Goal: Transaction & Acquisition: Purchase product/service

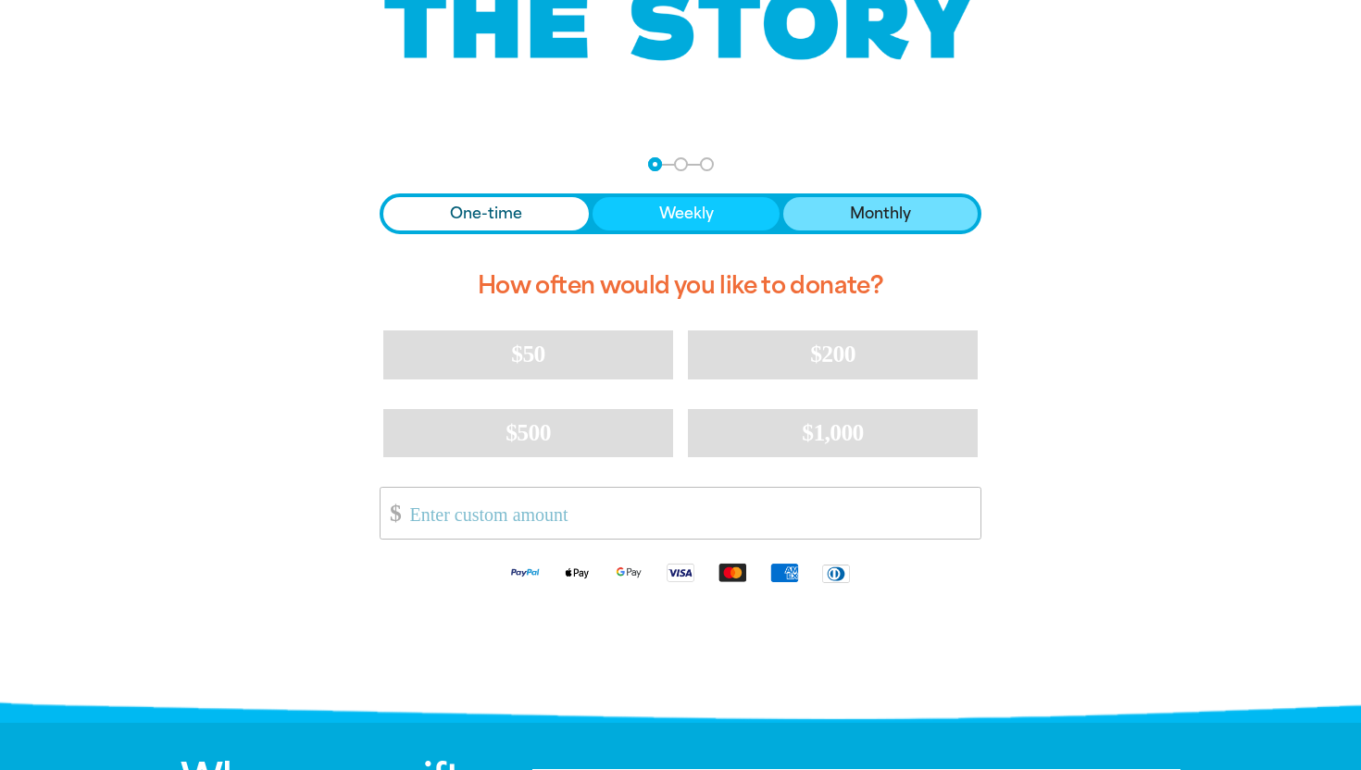
click at [867, 203] on span "Monthly" at bounding box center [880, 214] width 61 height 22
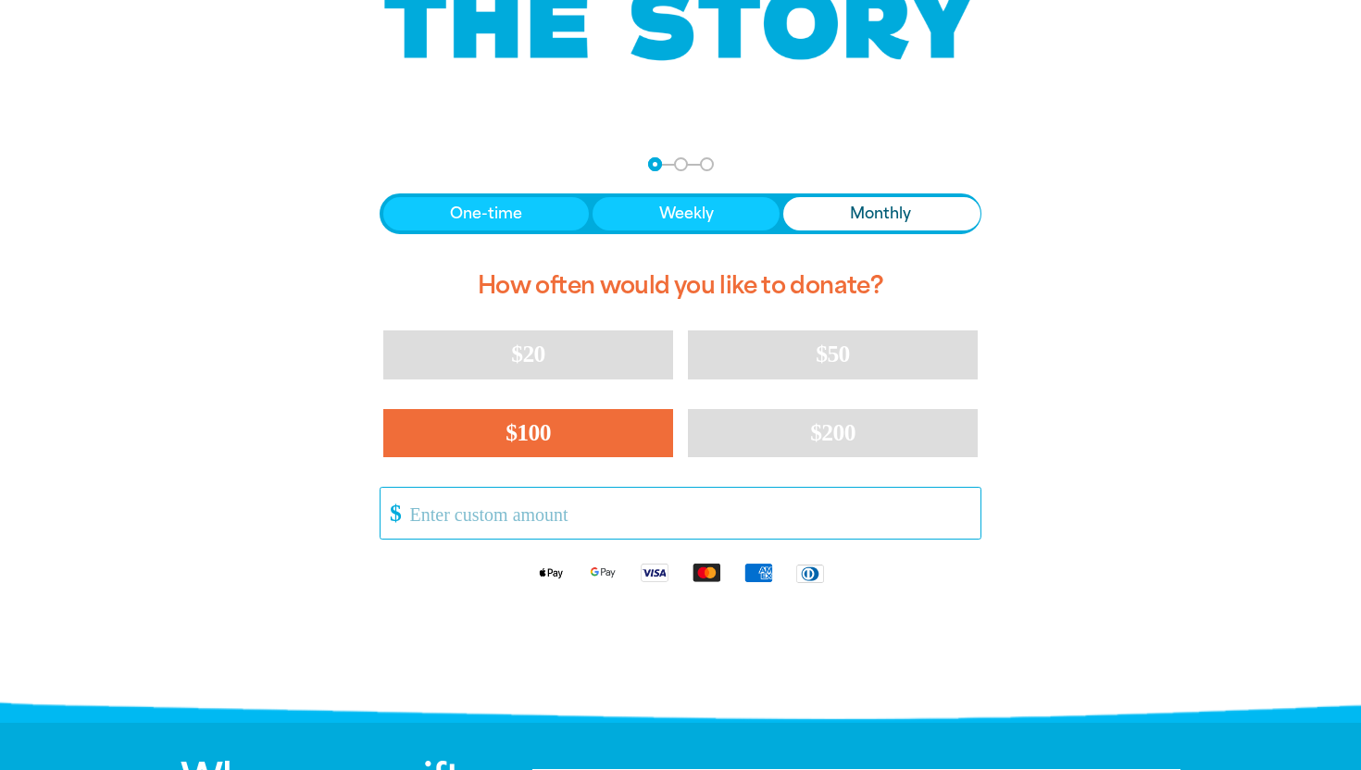
scroll to position [186, 0]
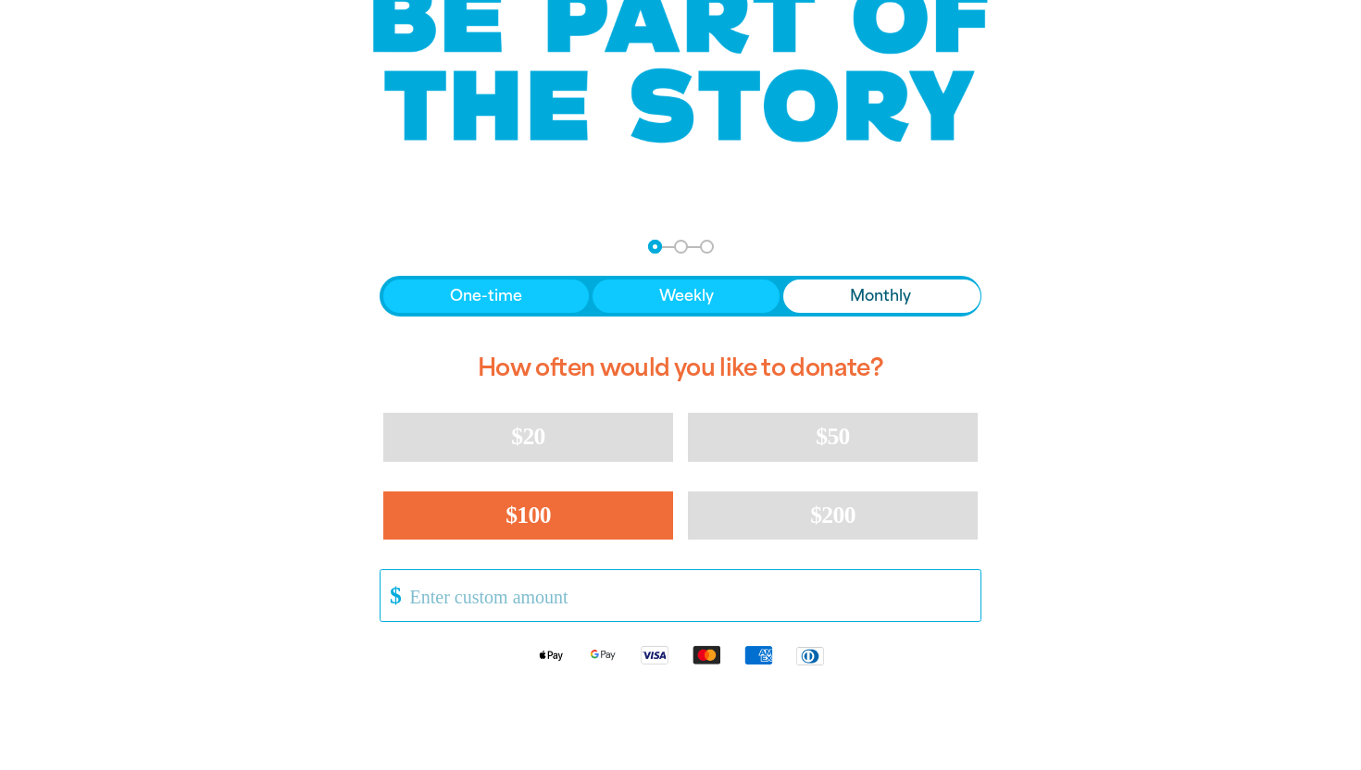
click at [587, 495] on button "$100" at bounding box center [528, 516] width 290 height 48
select select "AU"
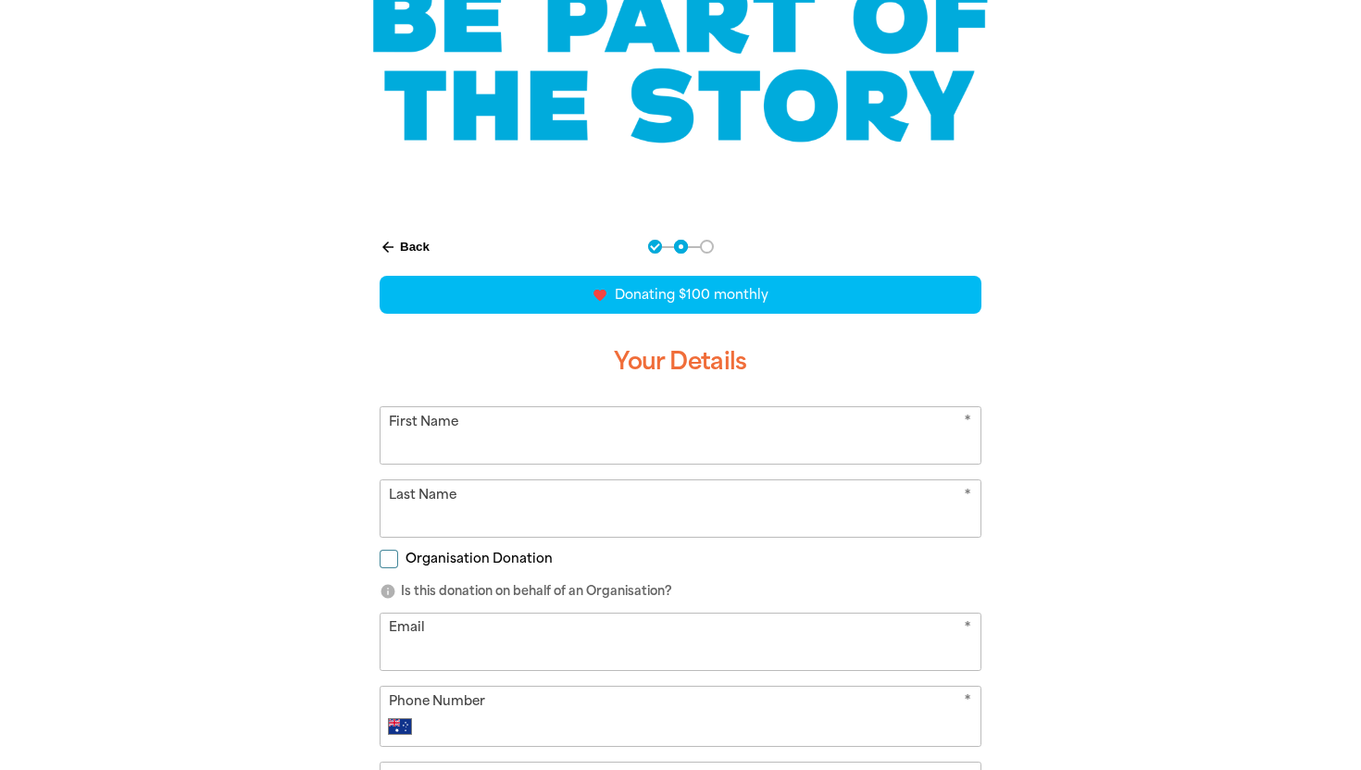
click at [404, 246] on button "arrow_back Back" at bounding box center [404, 246] width 65 height 31
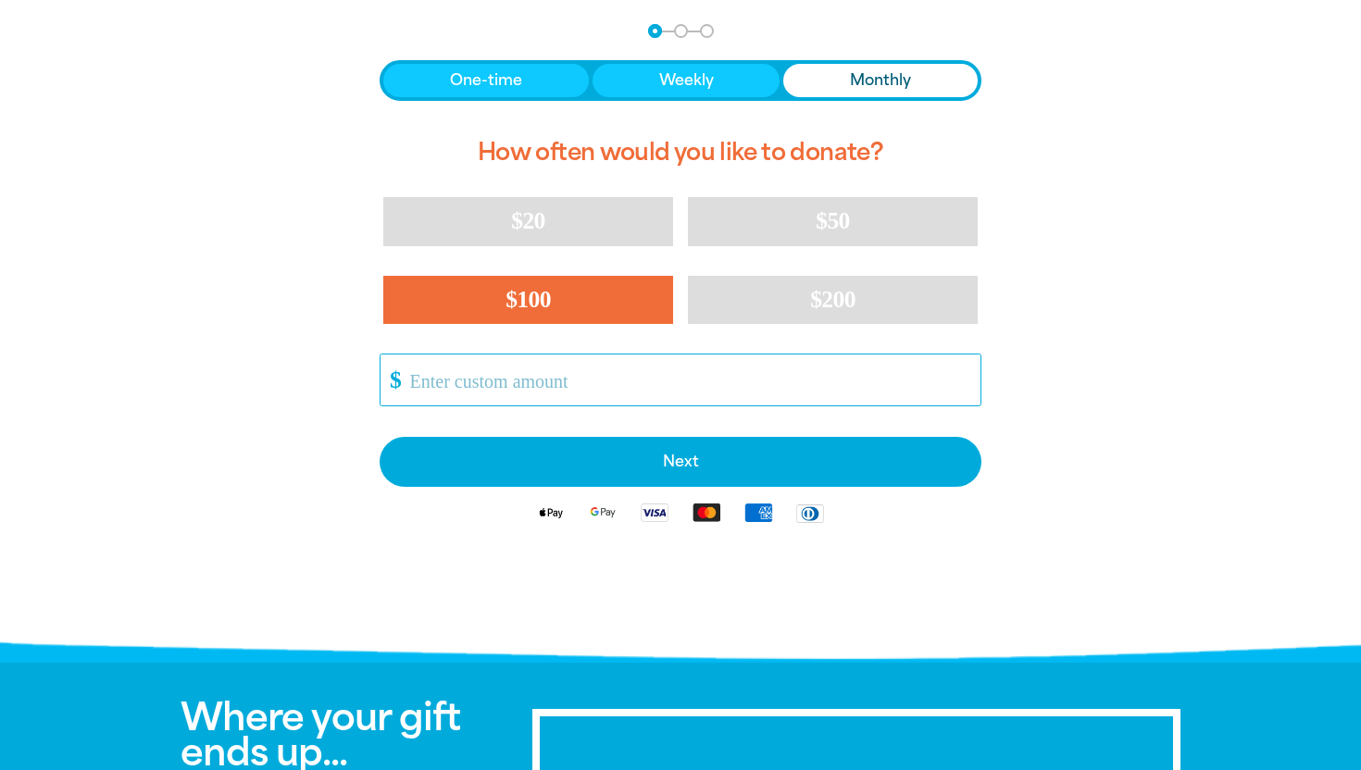
scroll to position [403, 0]
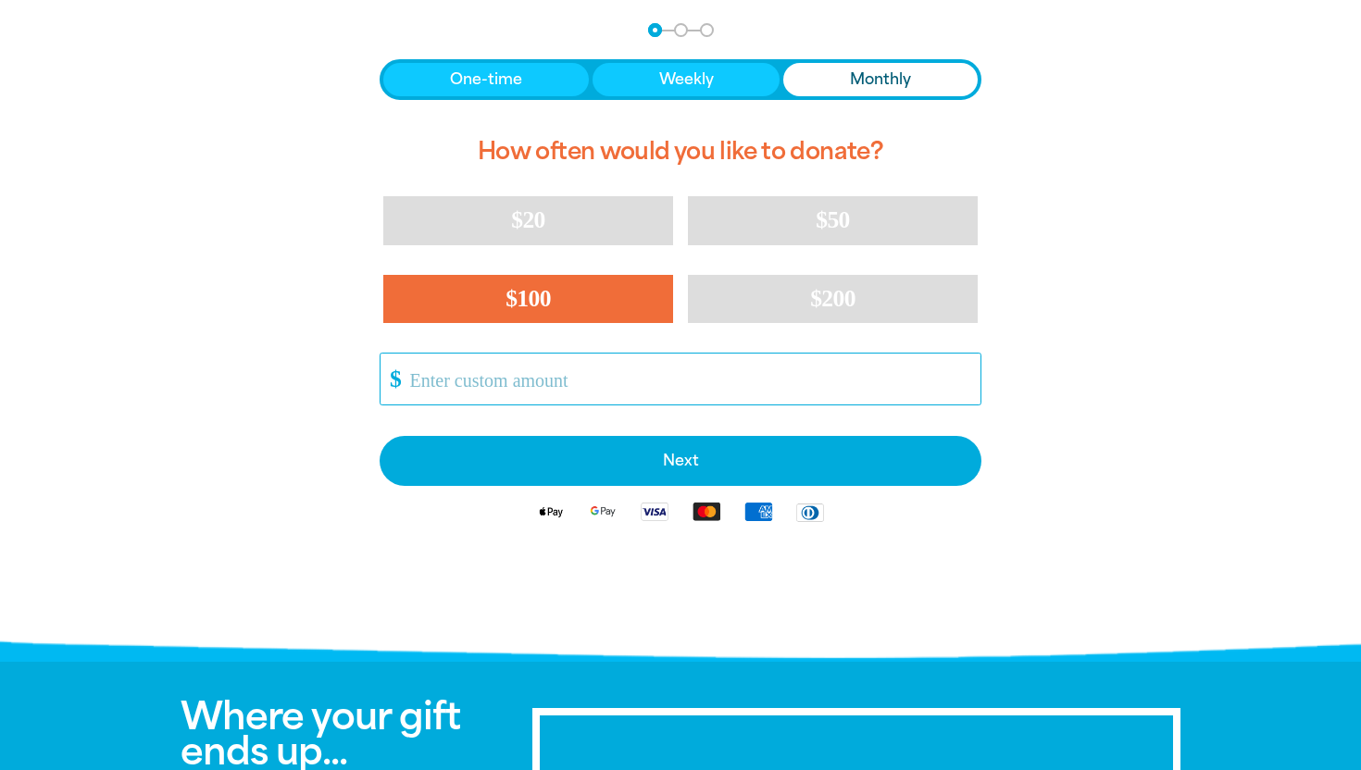
click at [511, 369] on input "Other Amount" at bounding box center [688, 379] width 583 height 51
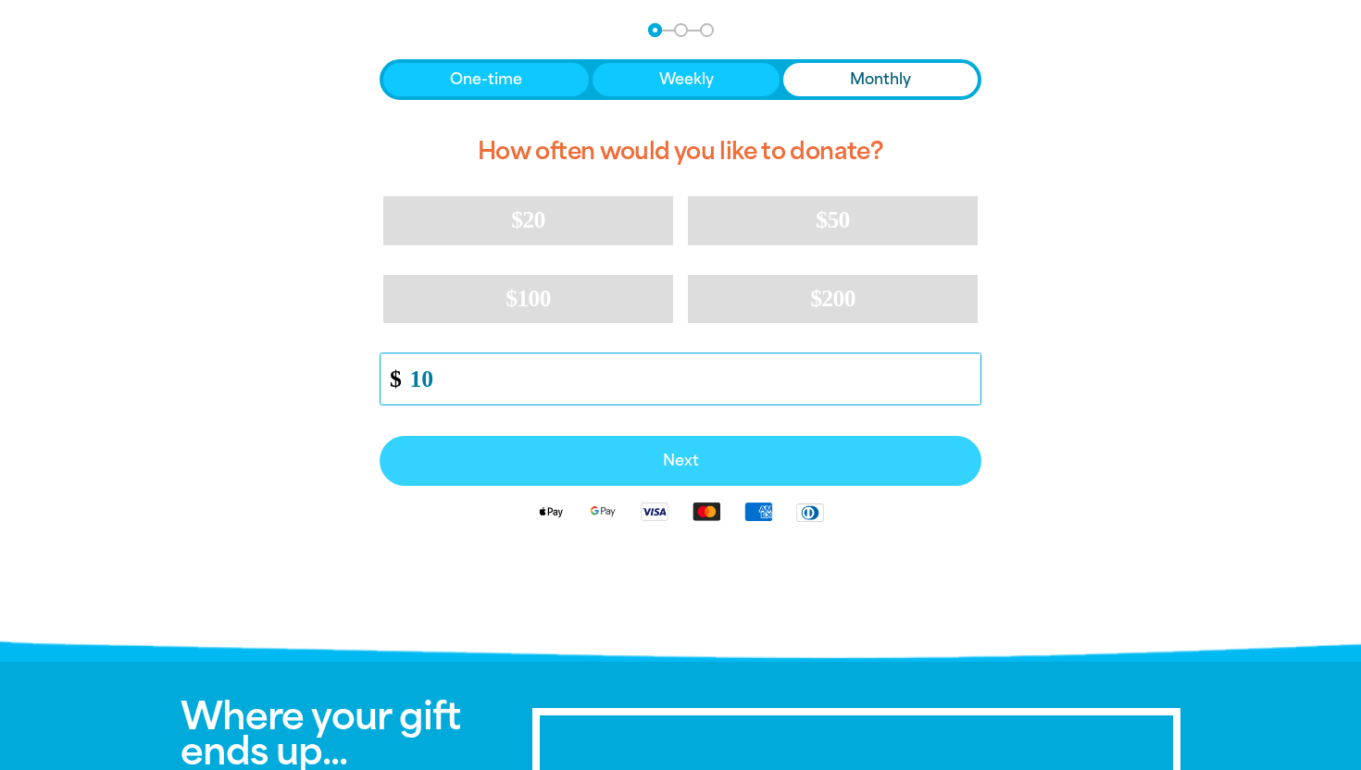
type input "10"
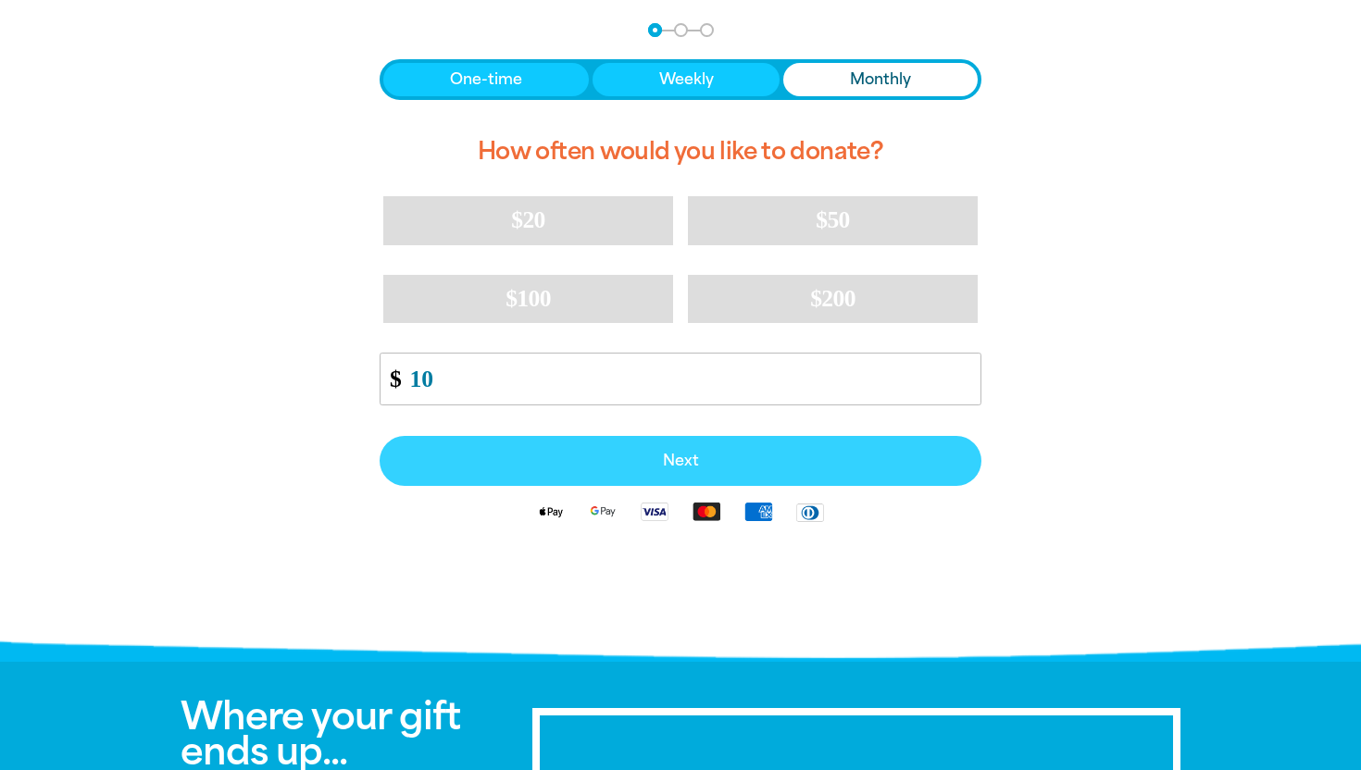
click at [609, 452] on button "Next" at bounding box center [681, 461] width 602 height 50
select select "AU"
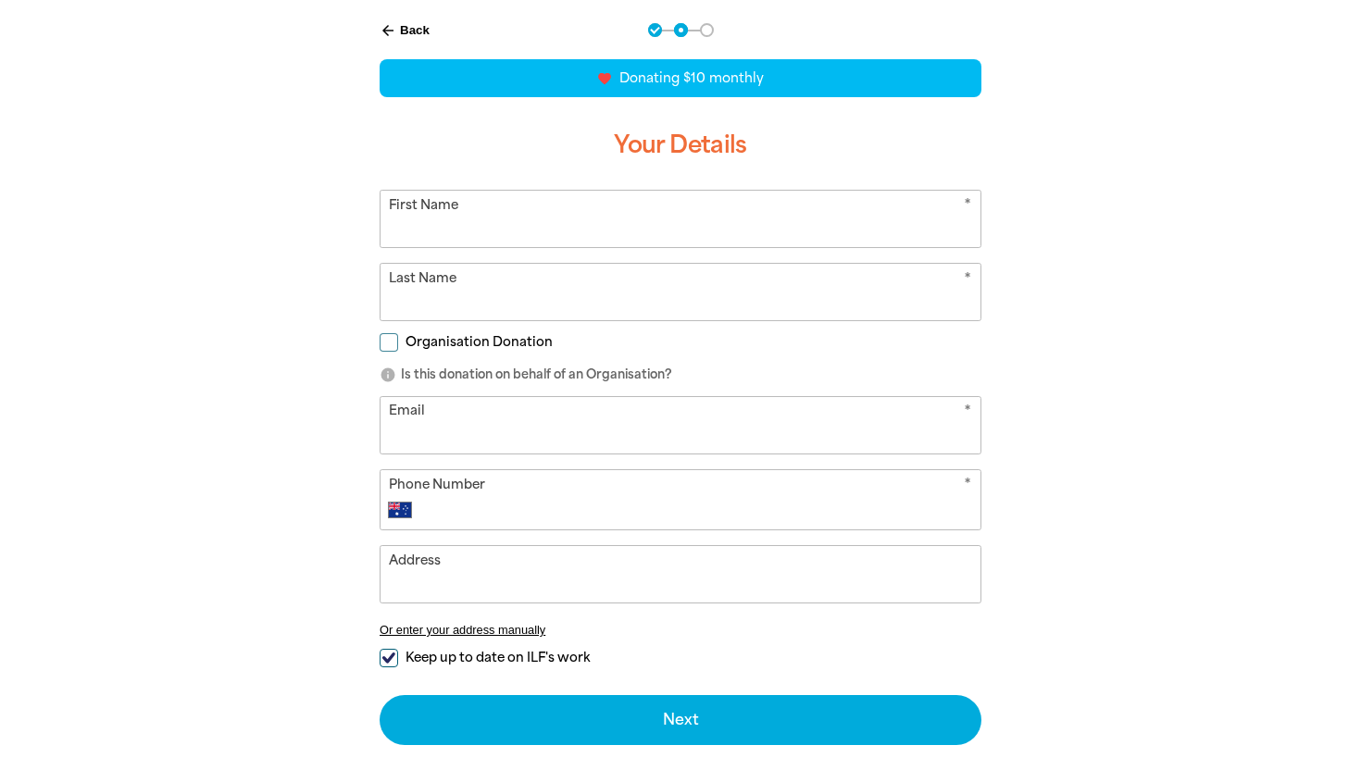
click at [507, 231] on input "First Name" at bounding box center [681, 219] width 600 height 56
type input "Lily"
type input "[PERSON_NAME]"
type input "[EMAIL_ADDRESS][DOMAIN_NAME]"
type input "0490 105 468"
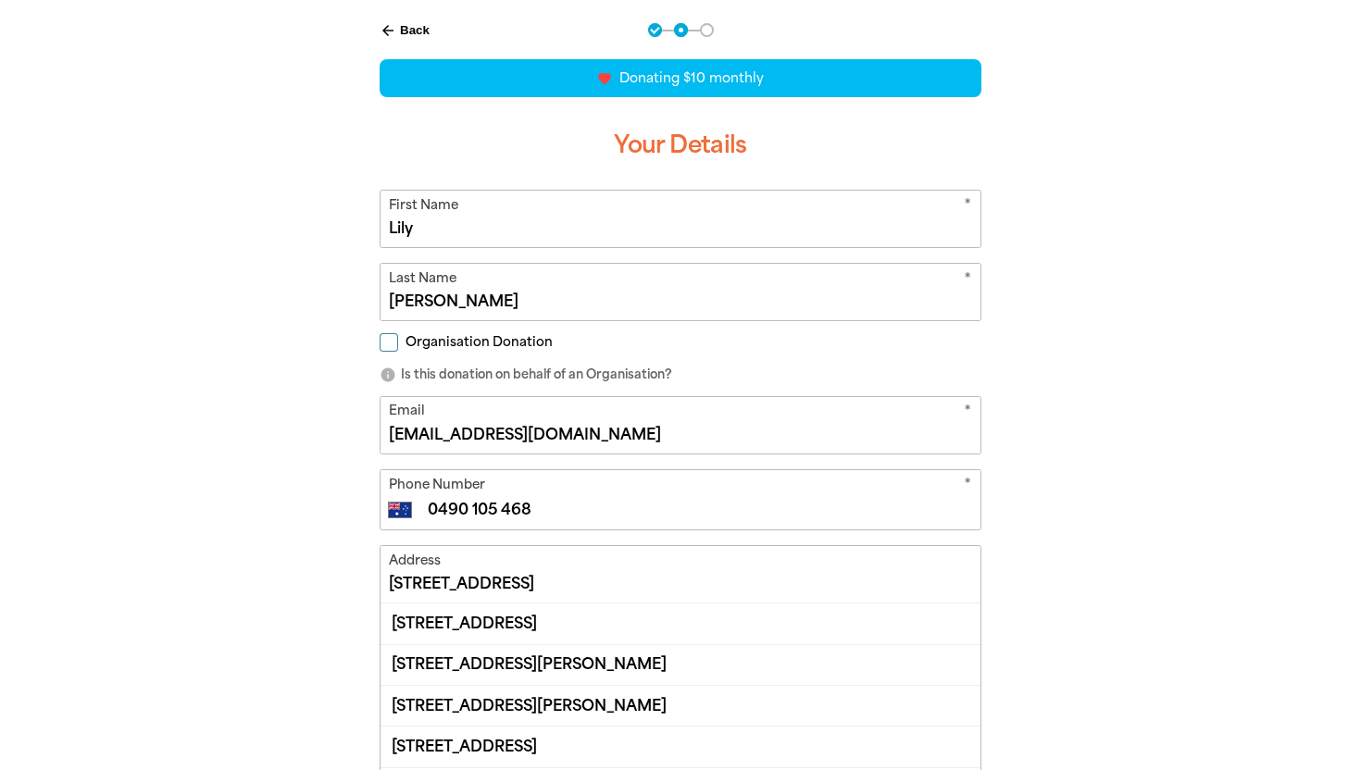
click at [334, 411] on div "arrow_back Back Step 1 Step 2 Step 3 favorite_border favorite favorite favorite…" at bounding box center [681, 523] width 704 height 1047
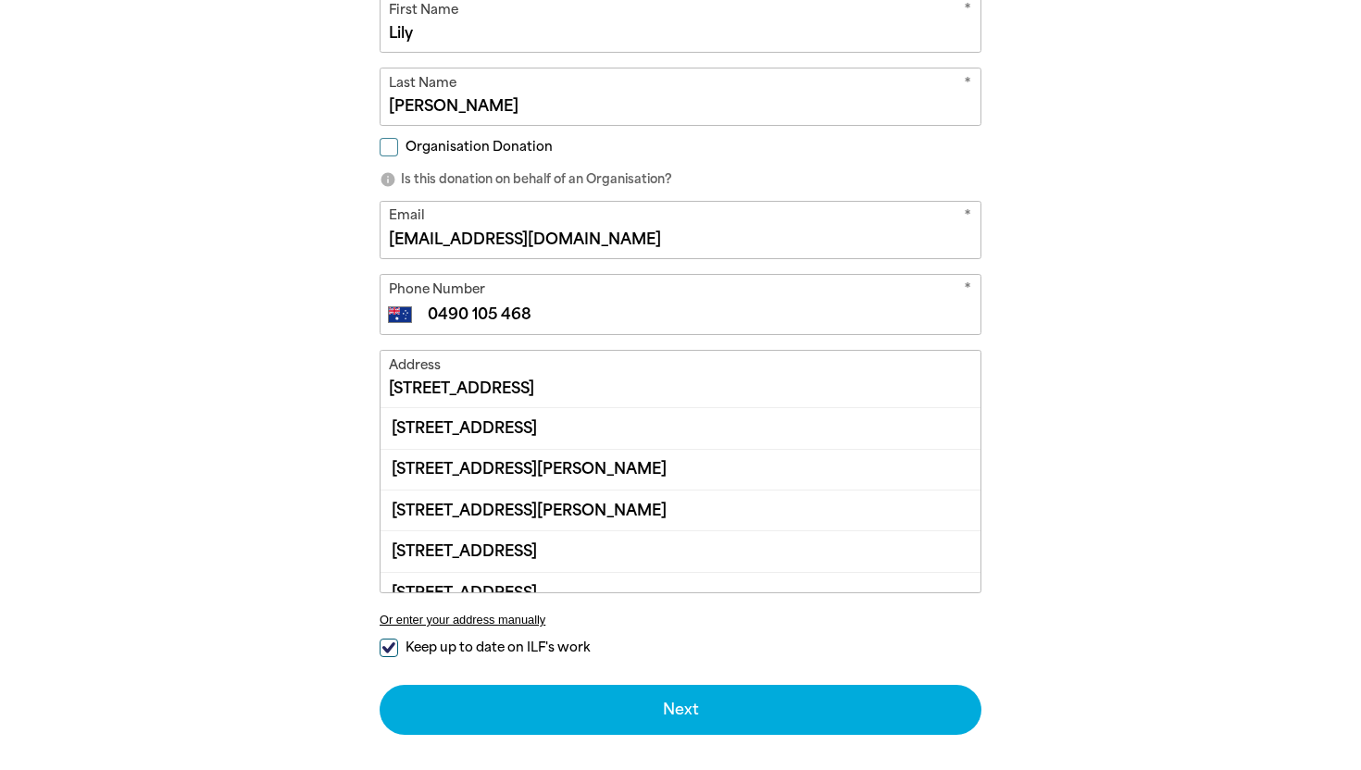
scroll to position [599, 0]
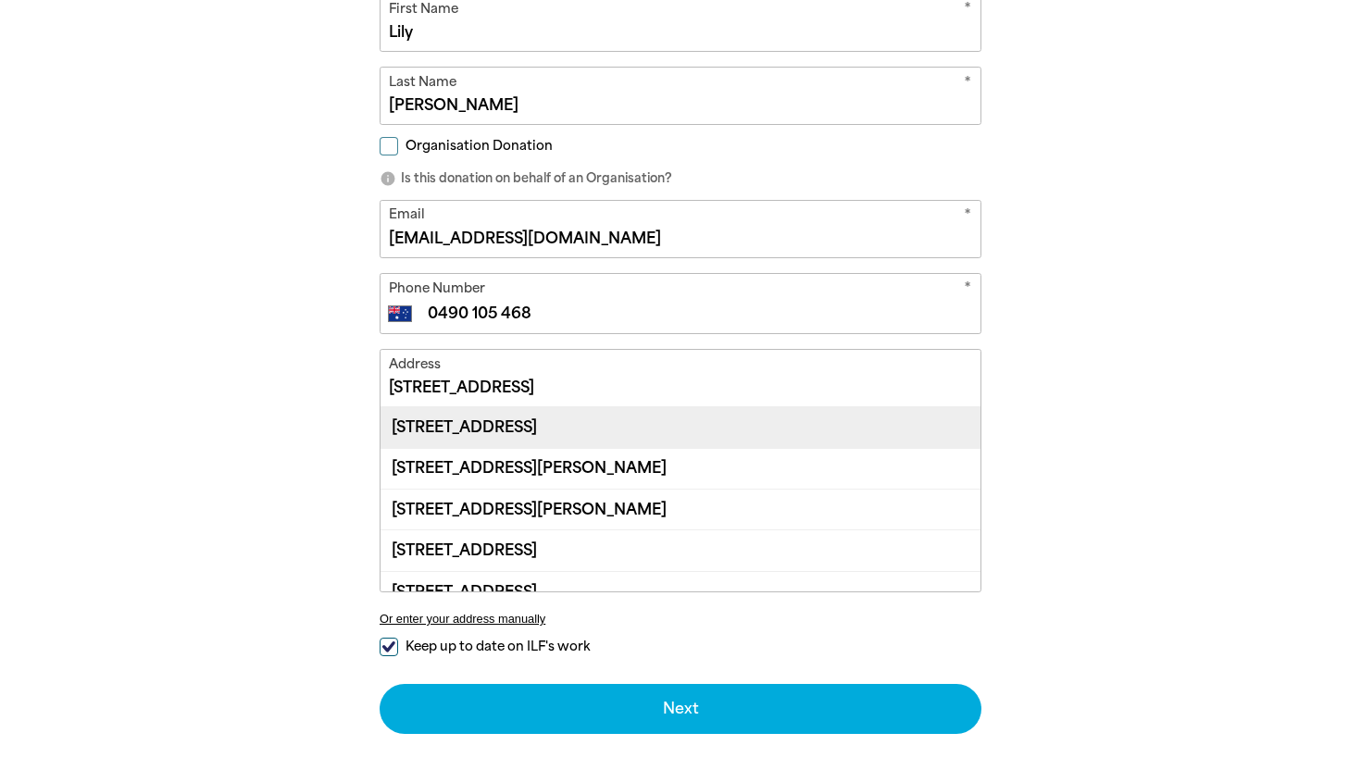
click at [492, 429] on div "[STREET_ADDRESS]" at bounding box center [681, 427] width 600 height 40
type input "[STREET_ADDRESS]"
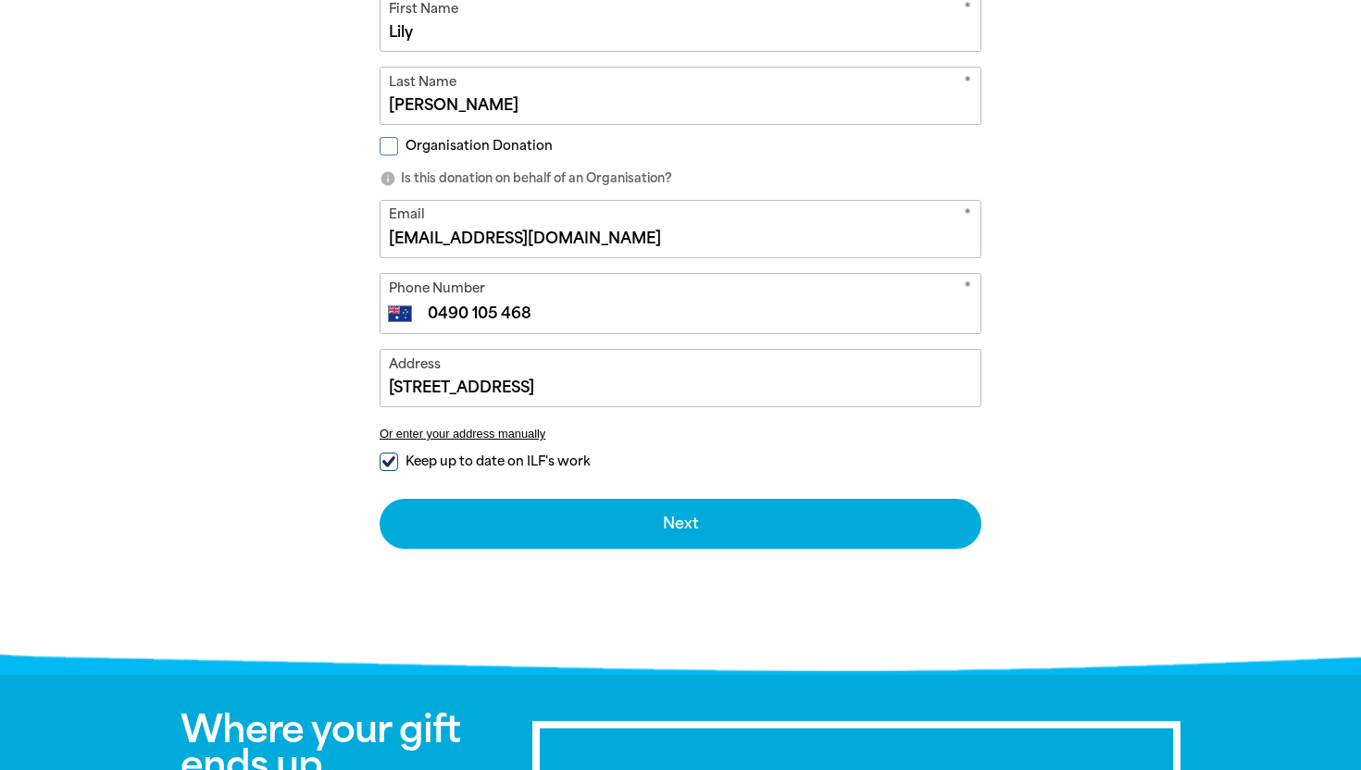
click at [391, 457] on input "Keep up to date on ILF's work" at bounding box center [389, 462] width 19 height 19
checkbox input "true"
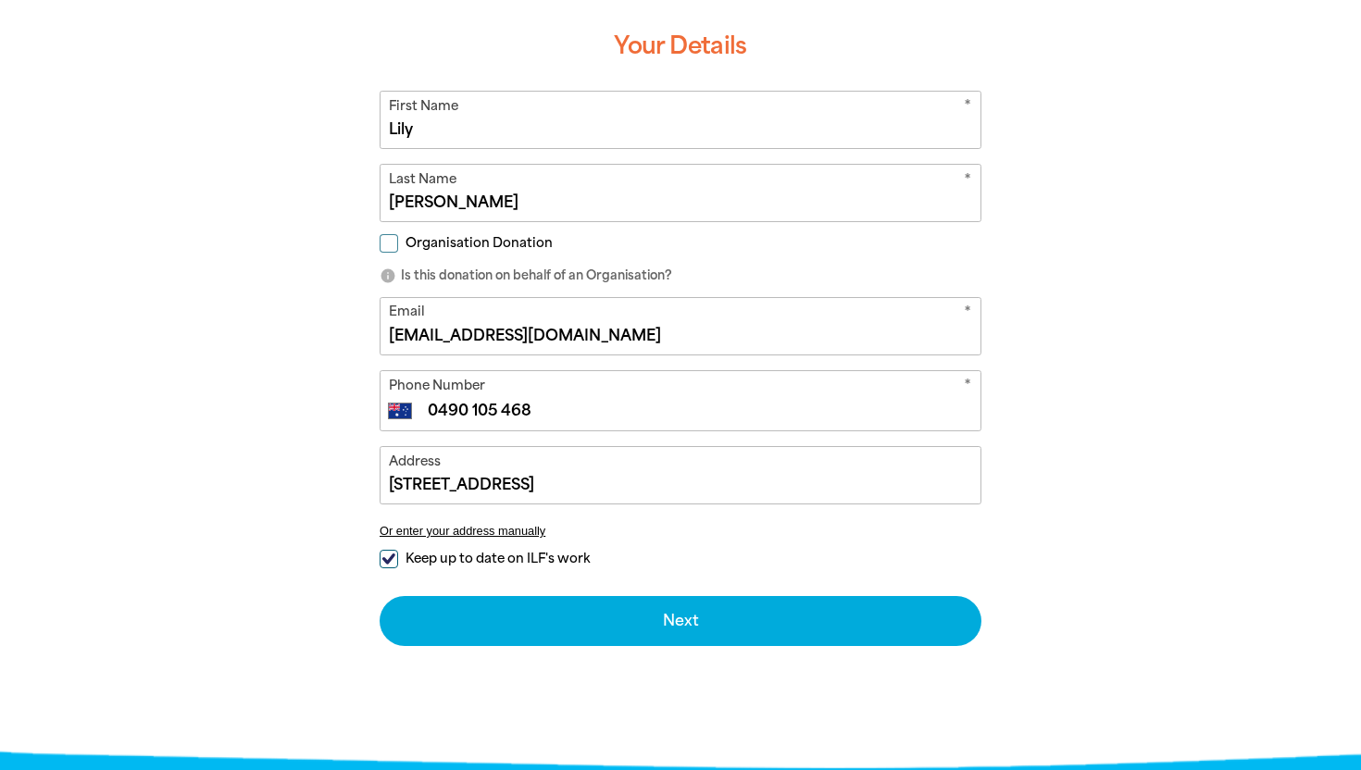
scroll to position [445, 0]
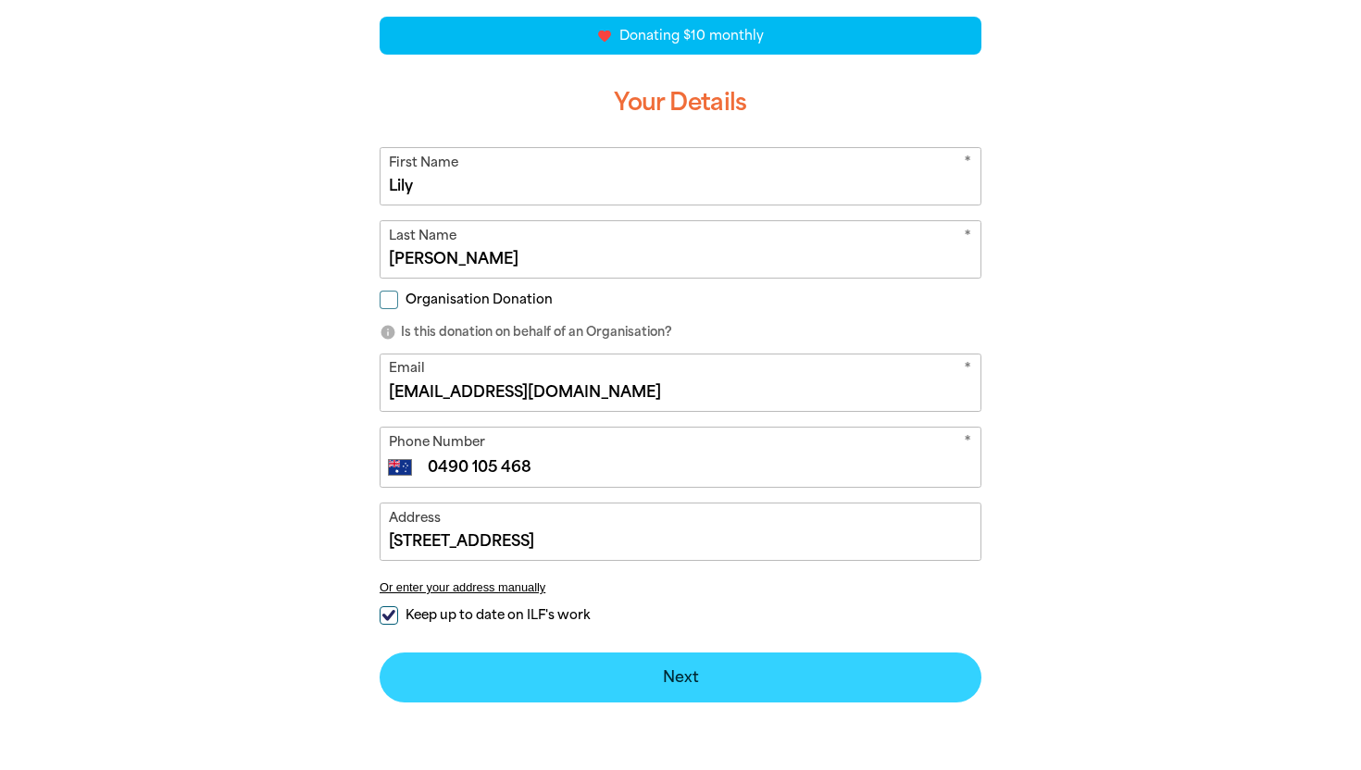
click at [597, 671] on button "Next chevron_right" at bounding box center [681, 678] width 602 height 50
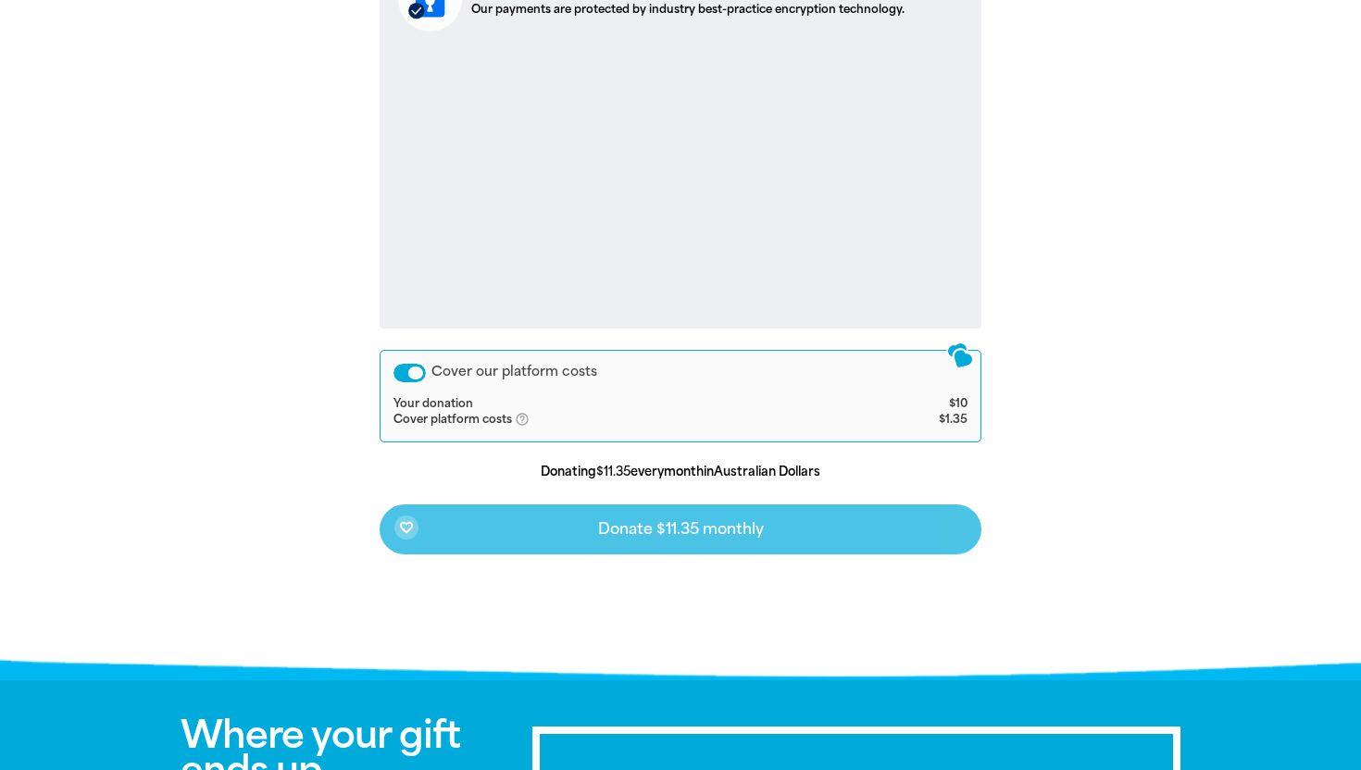
scroll to position [726, 0]
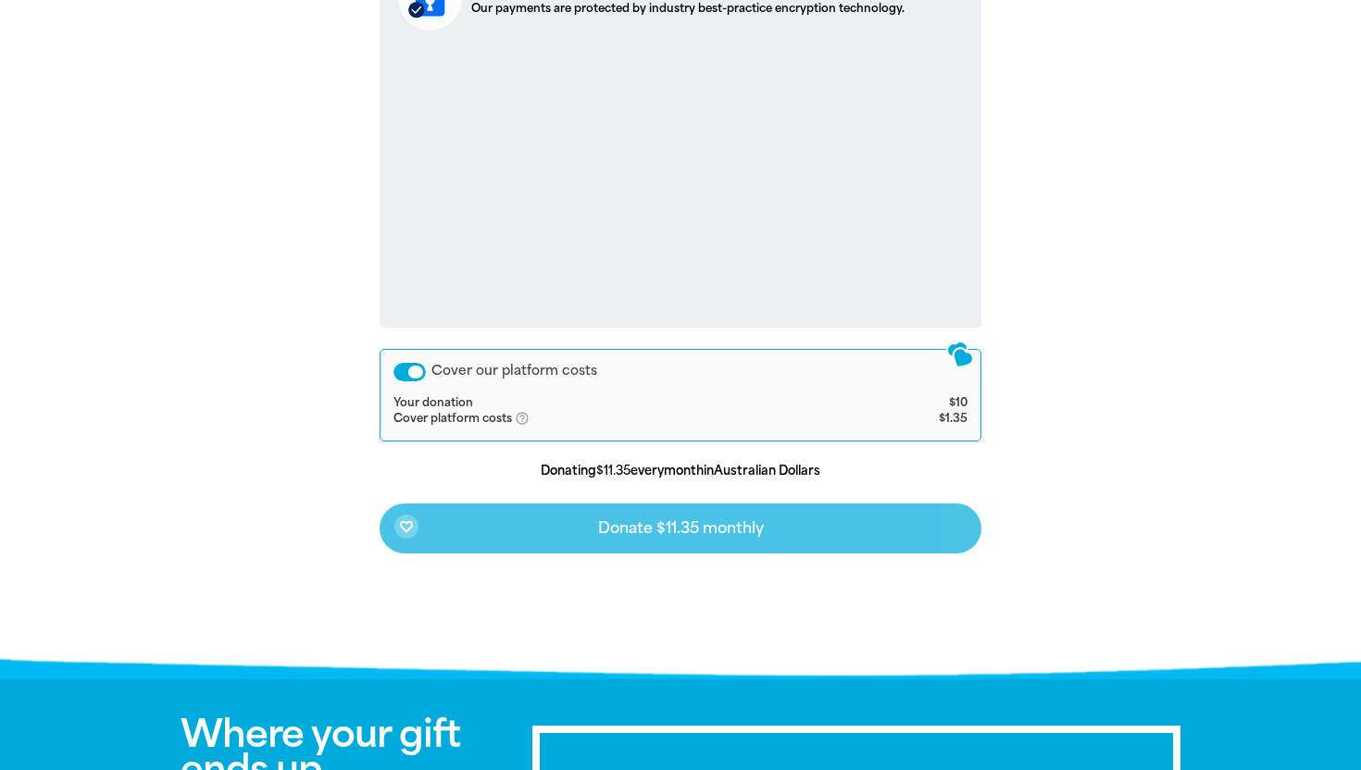
click at [420, 377] on div "Cover our platform costs" at bounding box center [410, 372] width 32 height 19
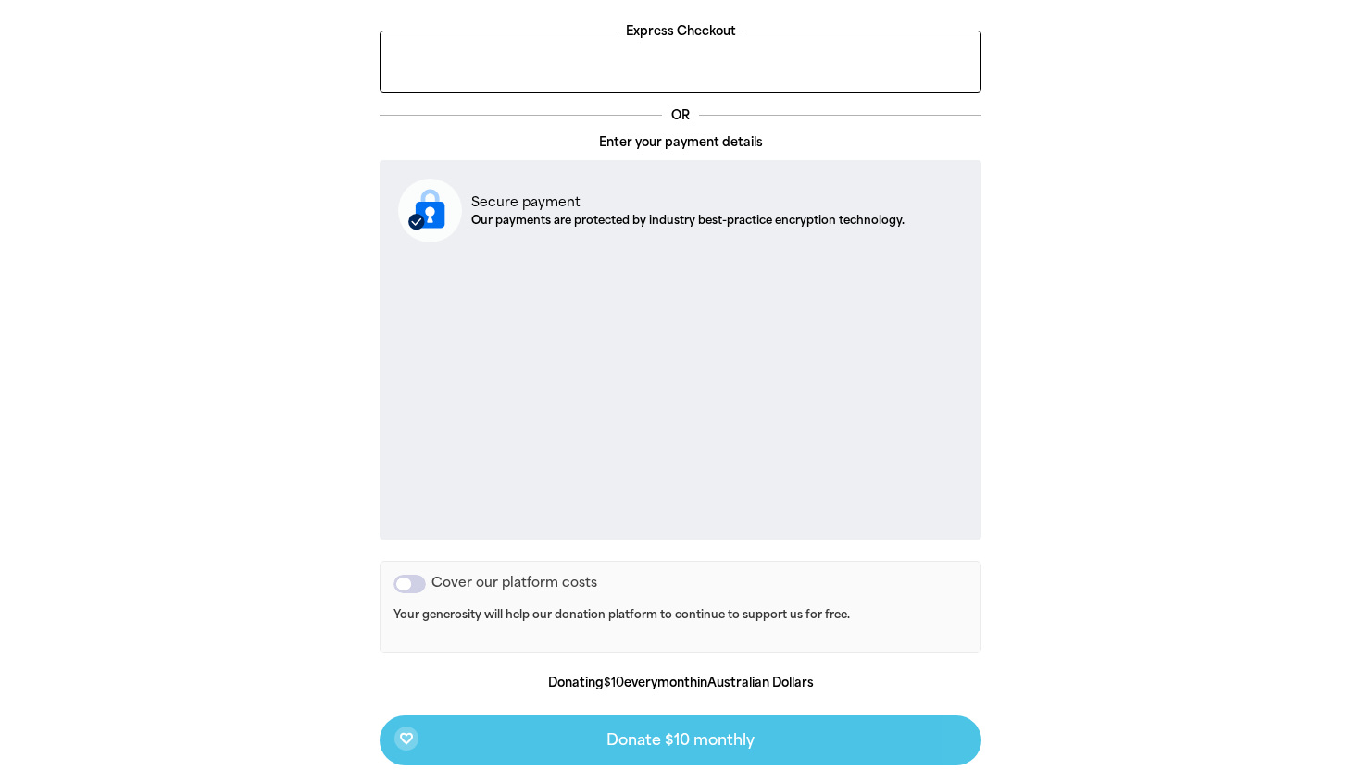
scroll to position [522, 0]
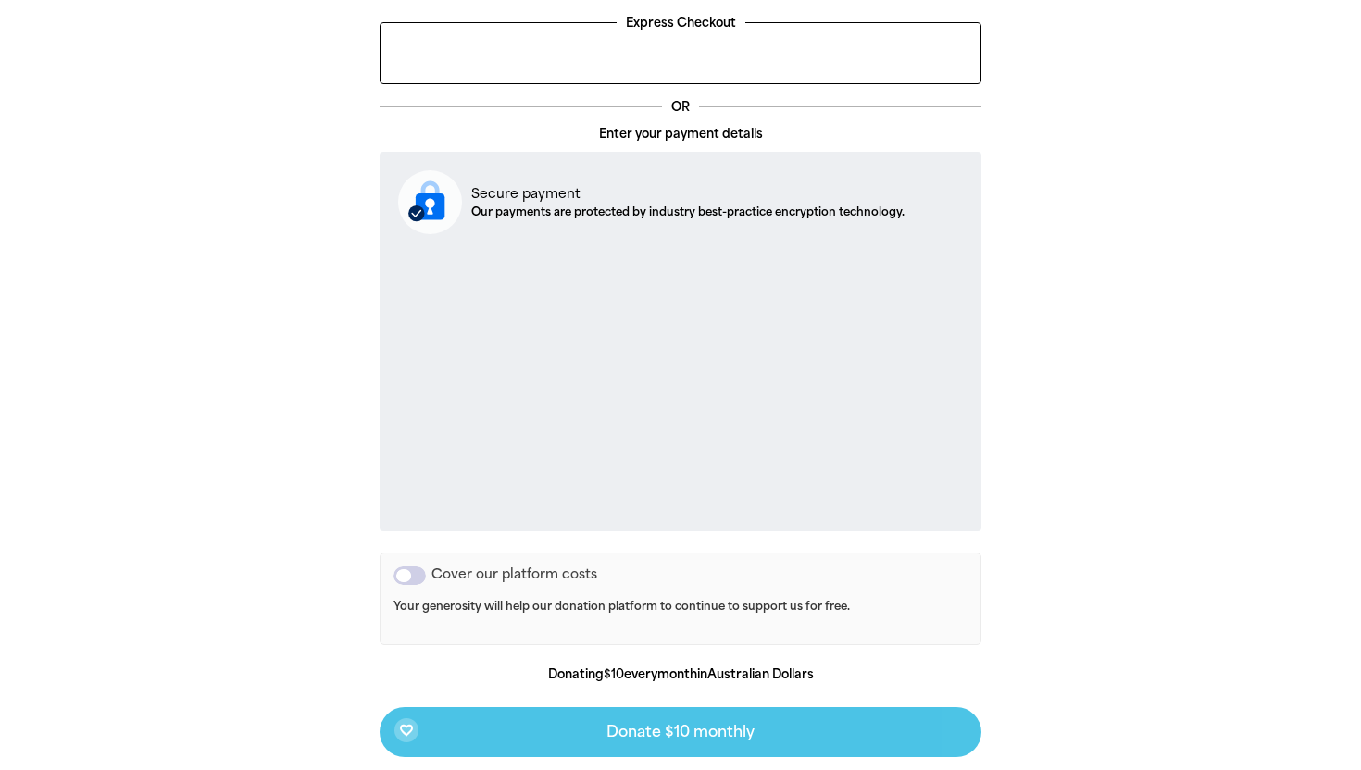
click at [281, 329] on div "arrow_back Back Step 1 Step 2 Step 3 Your Payment Details Express Checkout OR E…" at bounding box center [680, 377] width 1111 height 993
click at [210, 387] on div "arrow_back Back Step 1 Step 2 Step 3 Your Payment Details Express Checkout OR E…" at bounding box center [680, 377] width 1111 height 993
click at [347, 475] on div "arrow_back Back Step 1 Step 2 Step 3 Your Payment Details Express Checkout OR E…" at bounding box center [681, 377] width 704 height 993
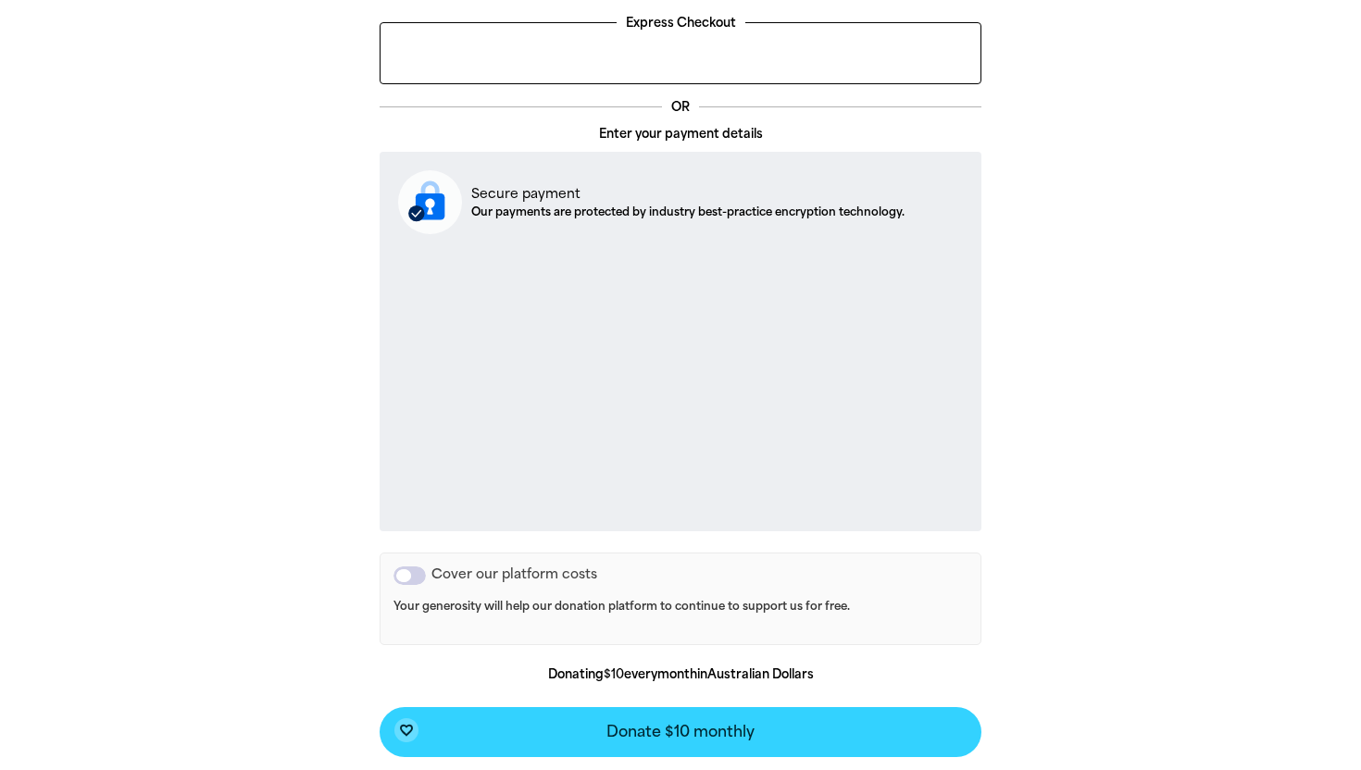
click at [678, 726] on span "Donate $10 monthly" at bounding box center [680, 732] width 148 height 15
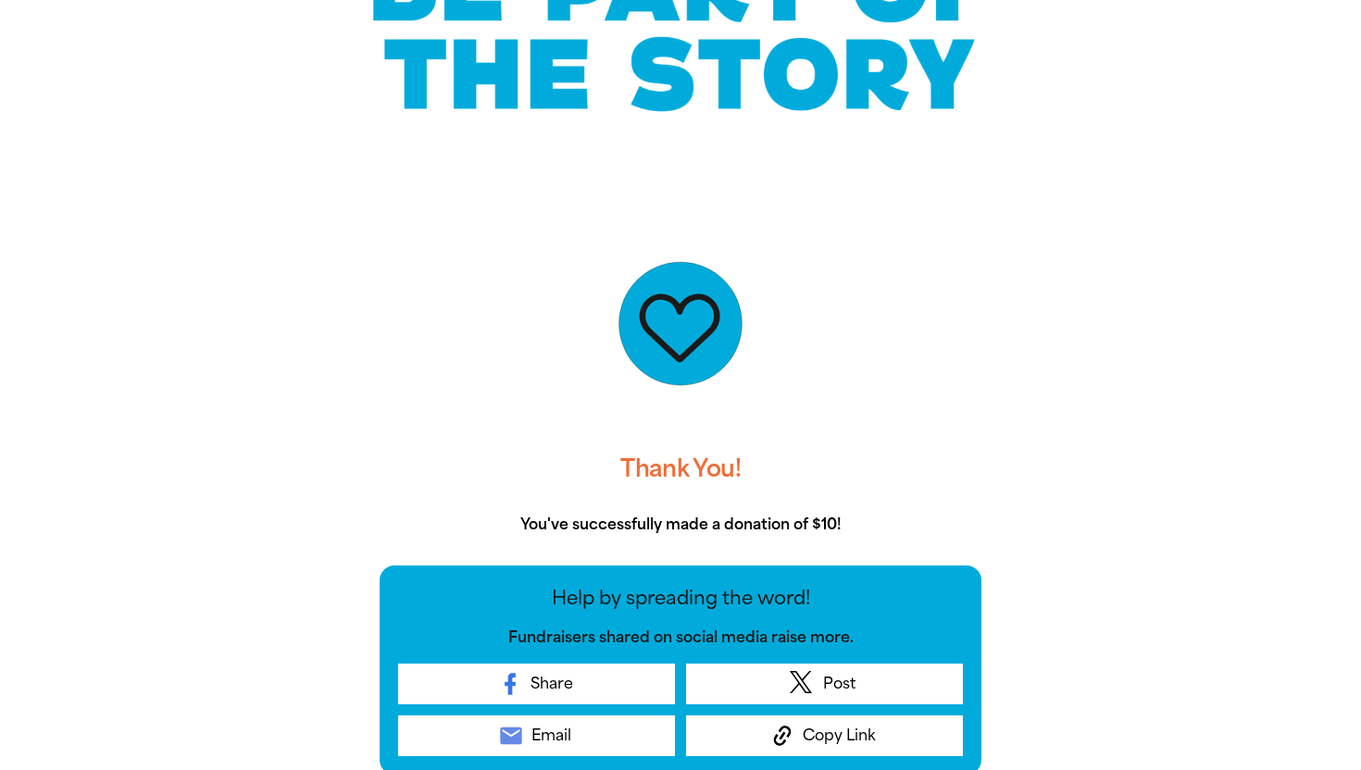
scroll to position [0, 0]
